Goal: Check status

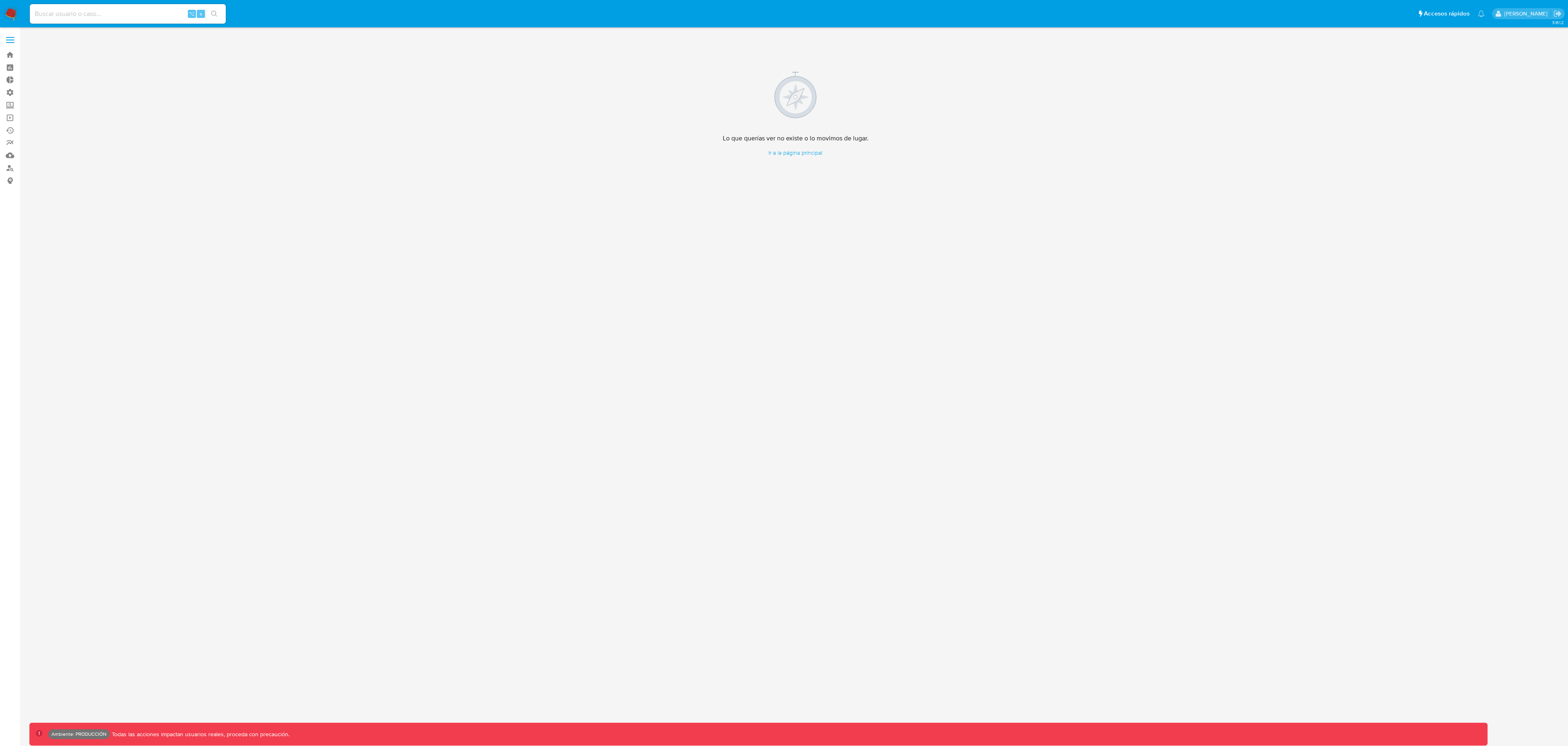
drag, startPoint x: 161, startPoint y: 28, endPoint x: 158, endPoint y: 22, distance: 6.7
click at [161, 28] on main "3.161.2 Lo que querías ver no existe o lo movimos de lugar. Ir a la página prin…" at bounding box center [784, 373] width 1568 height 746
click at [158, 21] on div "⌥ s" at bounding box center [128, 14] width 196 height 19
click at [157, 18] on input at bounding box center [128, 13] width 196 height 10
paste input "2717644393"
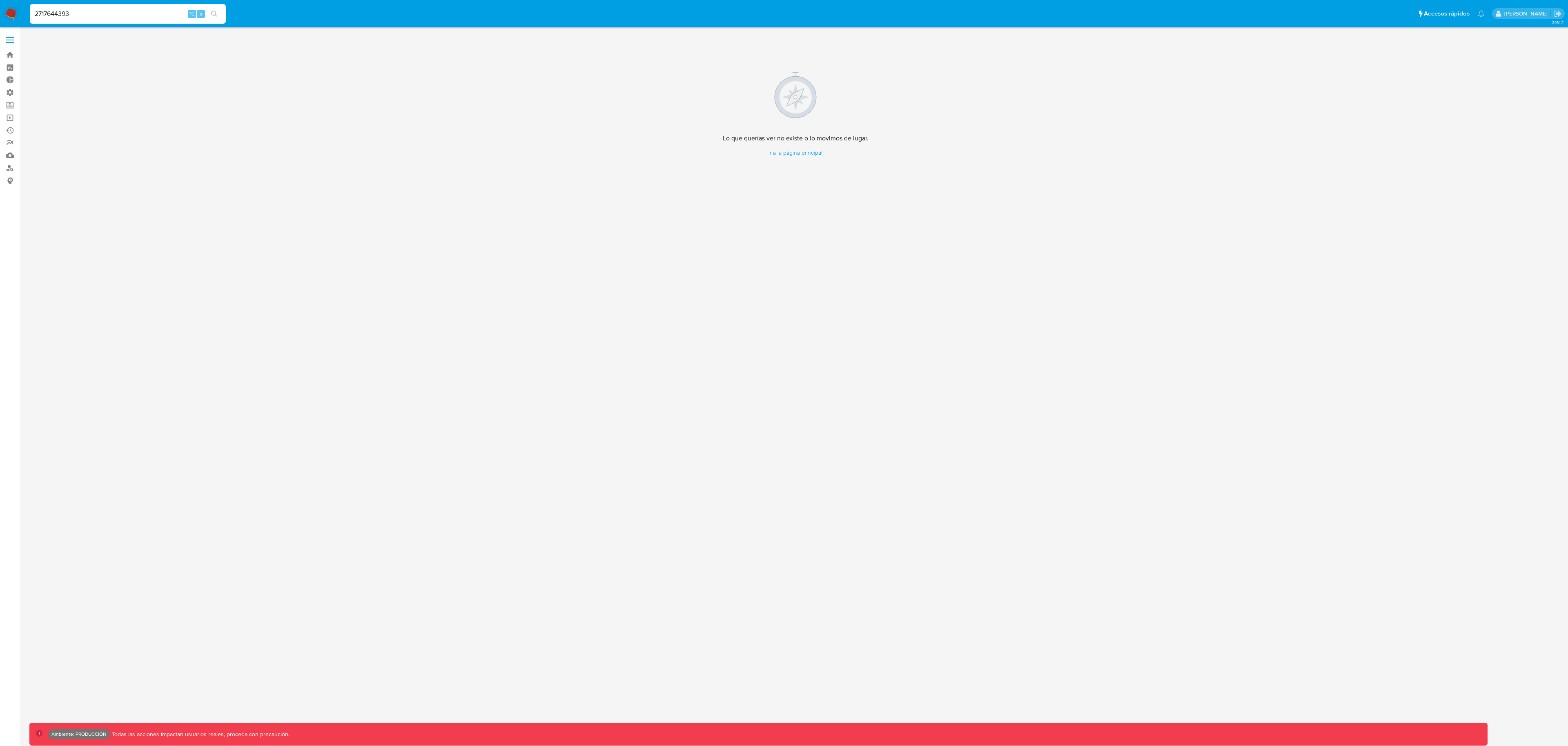
type input "2717644393"
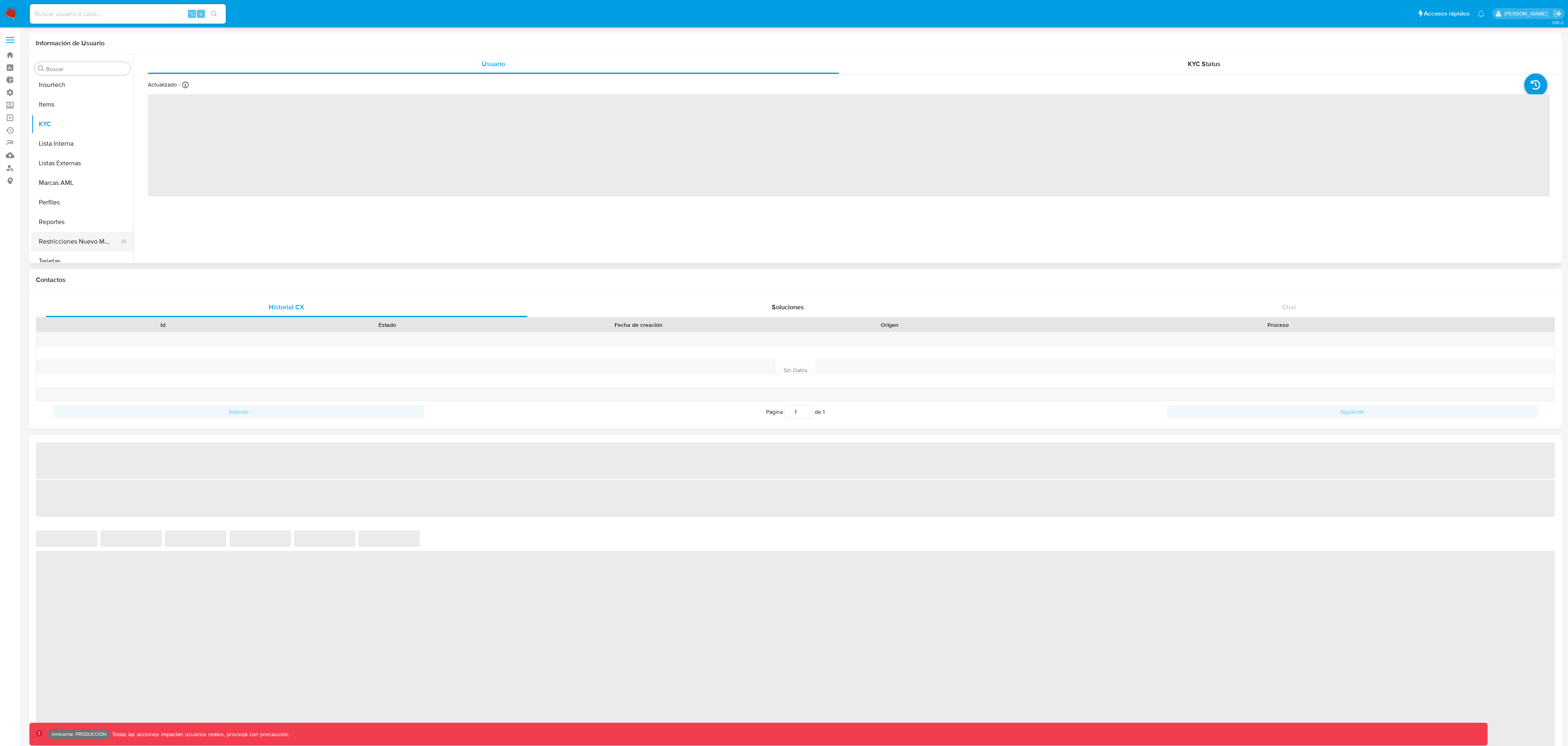
scroll to position [403, 0]
select select "10"
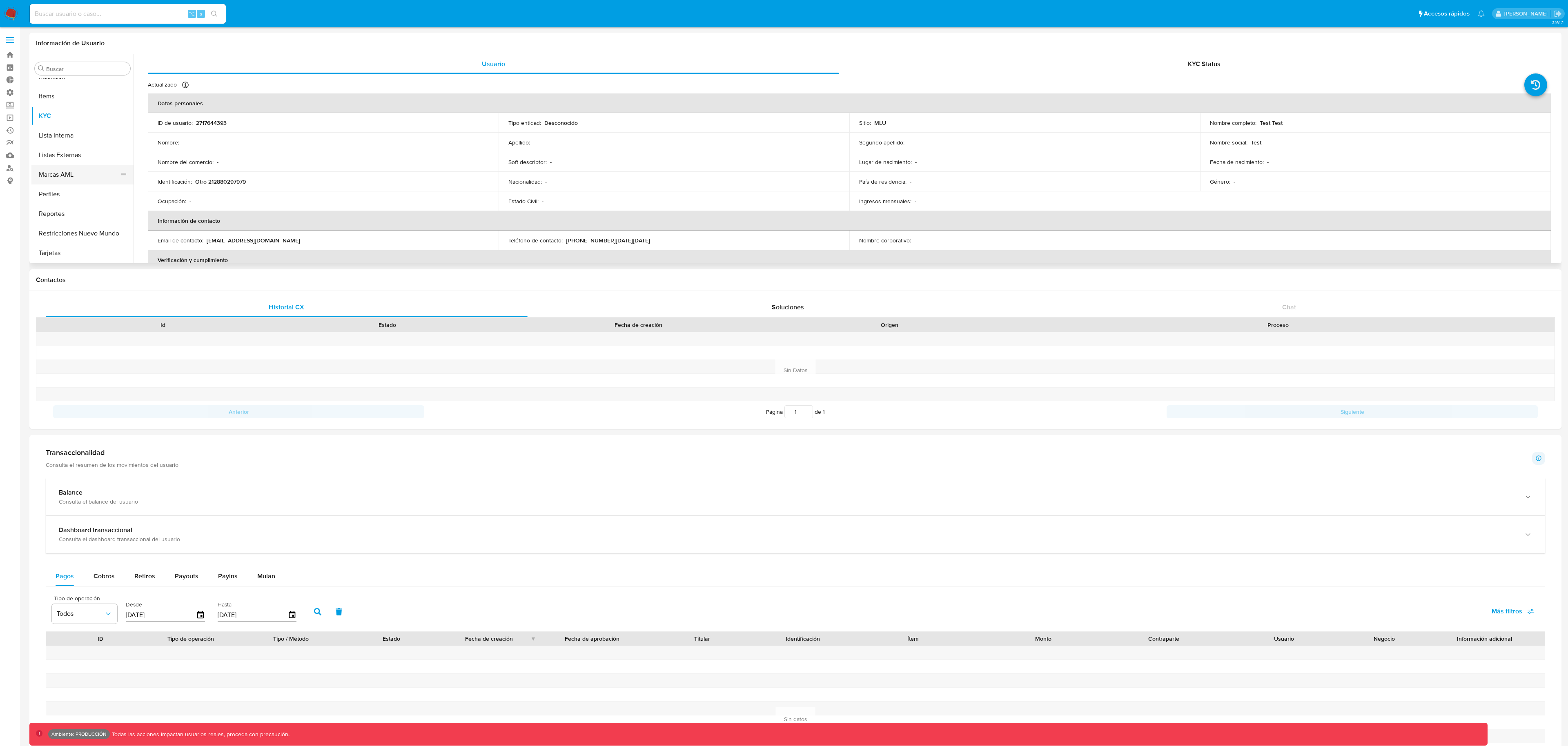
click at [72, 170] on button "Marcas AML" at bounding box center [79, 175] width 96 height 19
